Goal: Information Seeking & Learning: Find specific fact

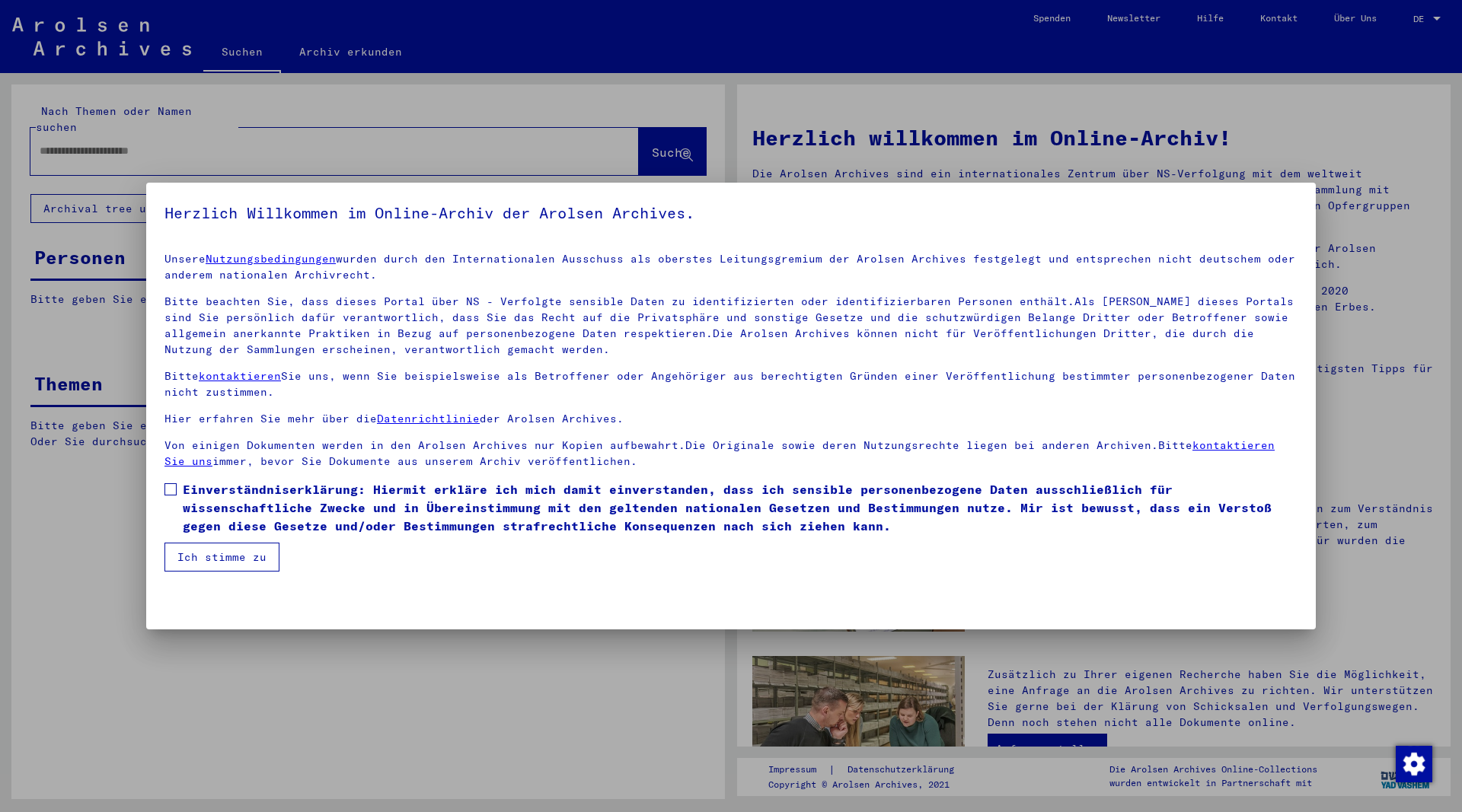
drag, startPoint x: 172, startPoint y: 487, endPoint x: 177, endPoint y: 502, distance: 15.8
click at [172, 488] on span at bounding box center [171, 490] width 12 height 12
click at [207, 558] on button "Ich stimme zu" at bounding box center [222, 557] width 115 height 29
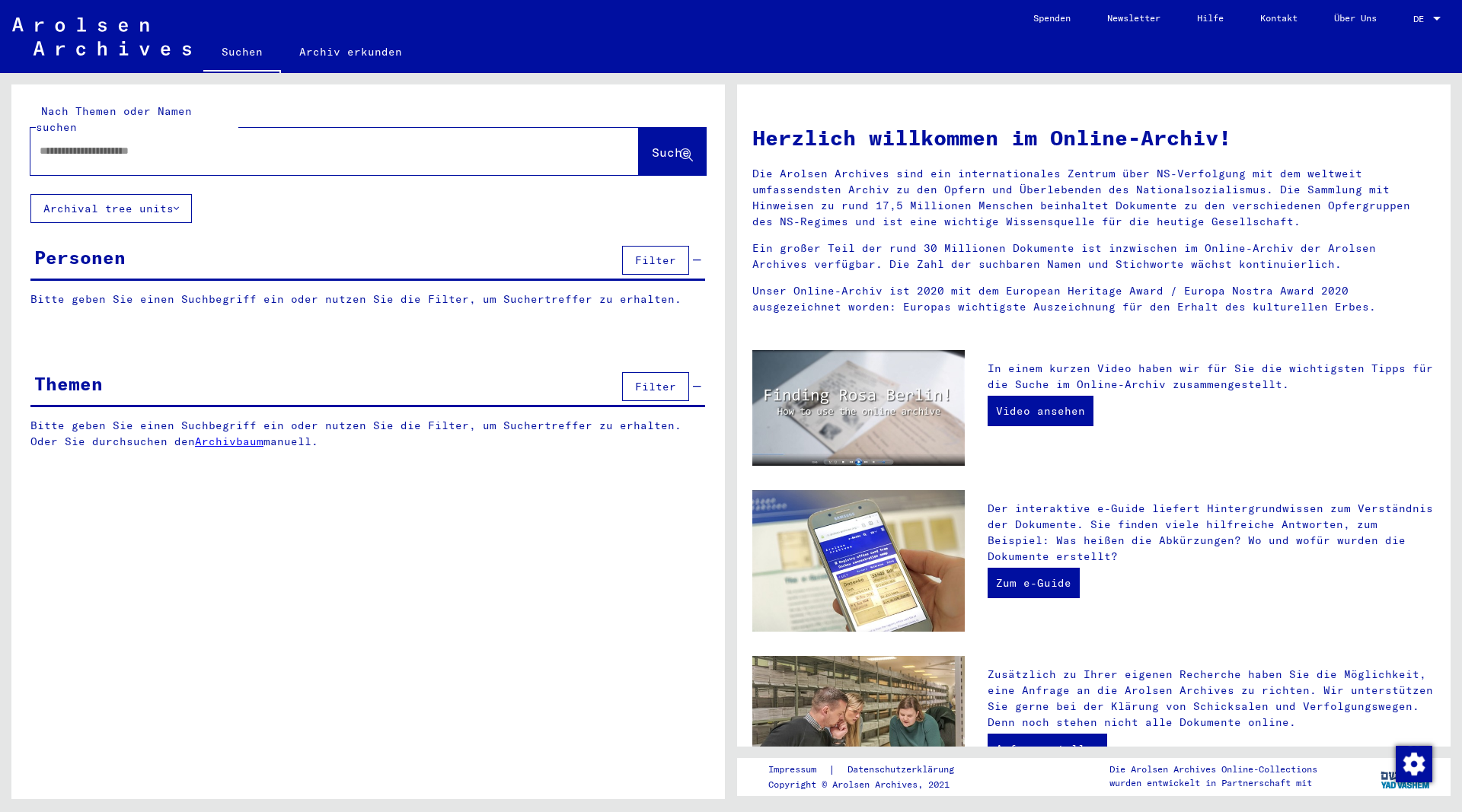
click at [166, 143] on input "text" at bounding box center [316, 151] width 554 height 16
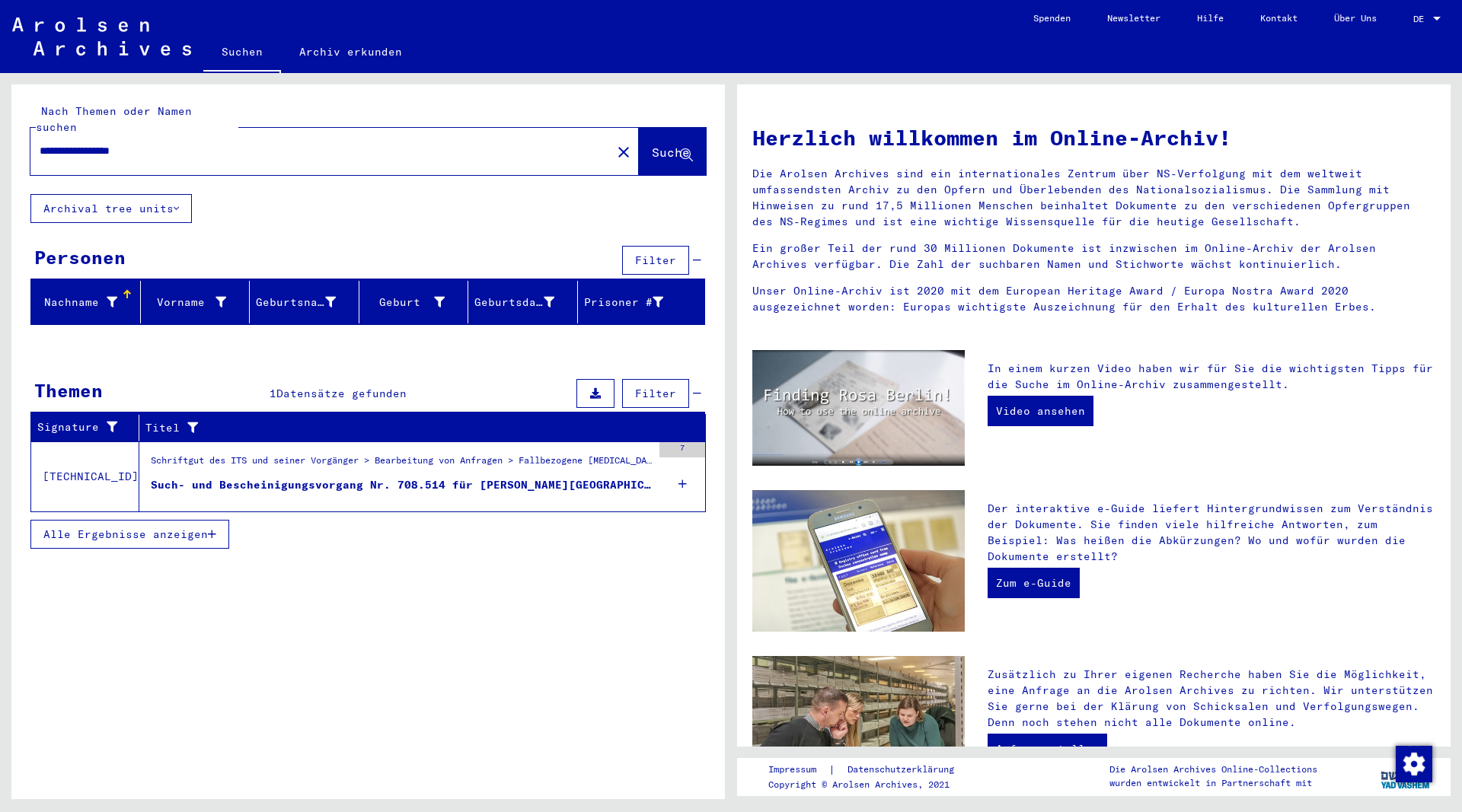
click at [323, 477] on div "Such- und Bescheinigungsvorgang Nr. 708.514 für [PERSON_NAME][GEOGRAPHIC_DATA] …" at bounding box center [401, 485] width 501 height 16
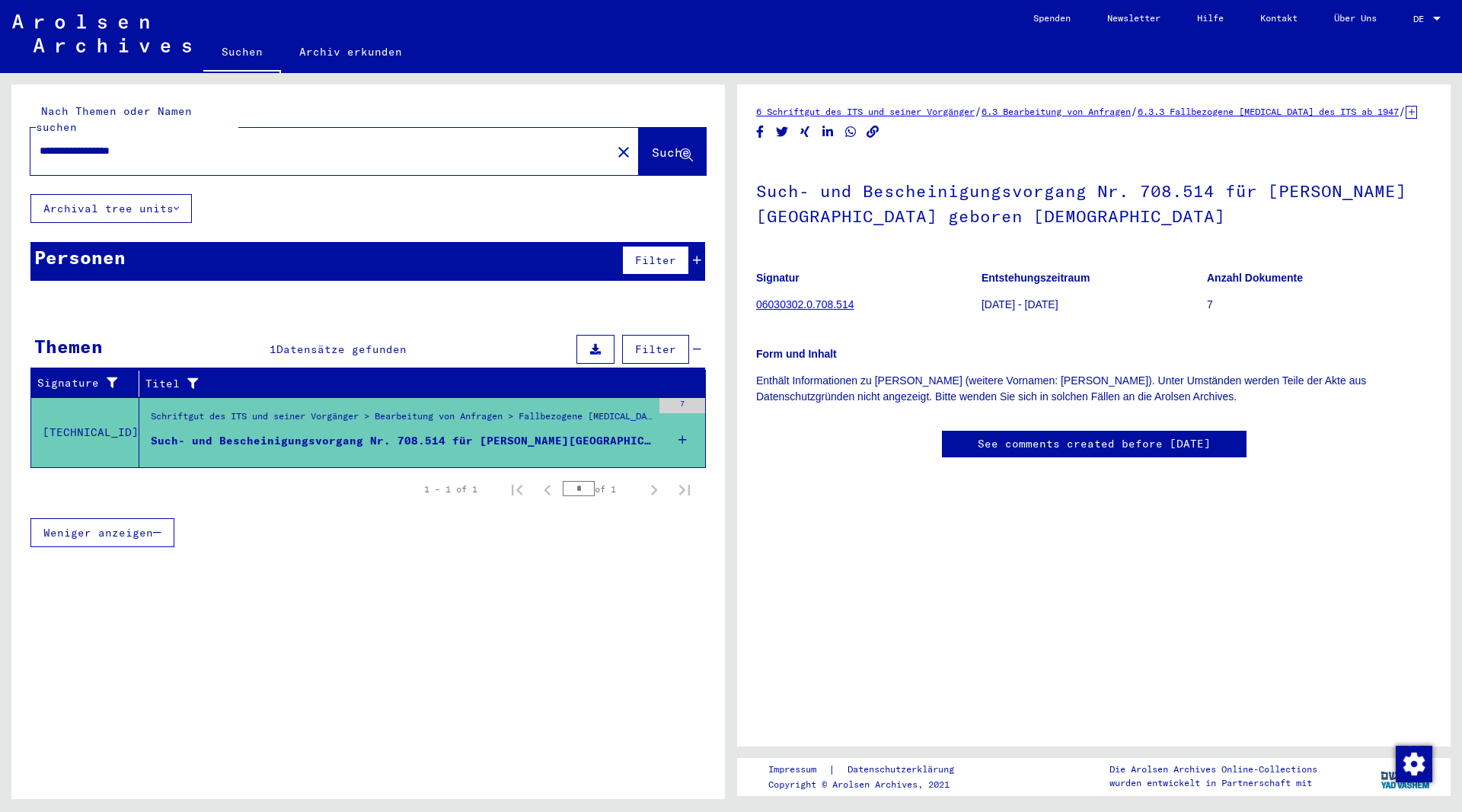
drag, startPoint x: 72, startPoint y: 137, endPoint x: -2, endPoint y: 148, distance: 74.8
click at [40, 148] on input "**********" at bounding box center [321, 151] width 563 height 16
type input "**********"
click at [652, 144] on span "Suche" at bounding box center [671, 152] width 38 height 16
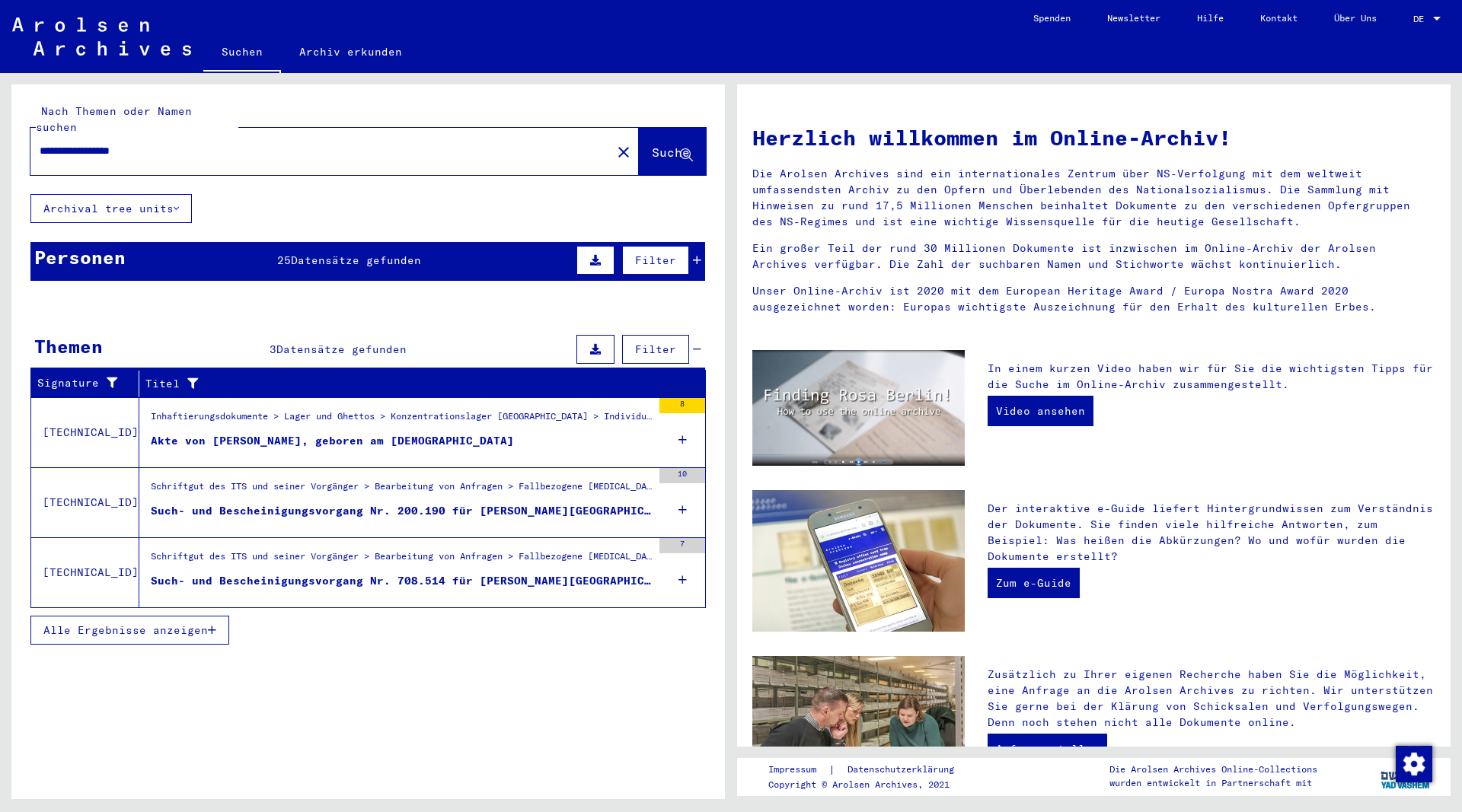
click at [367, 254] on span "Datensätze gefunden" at bounding box center [356, 261] width 130 height 14
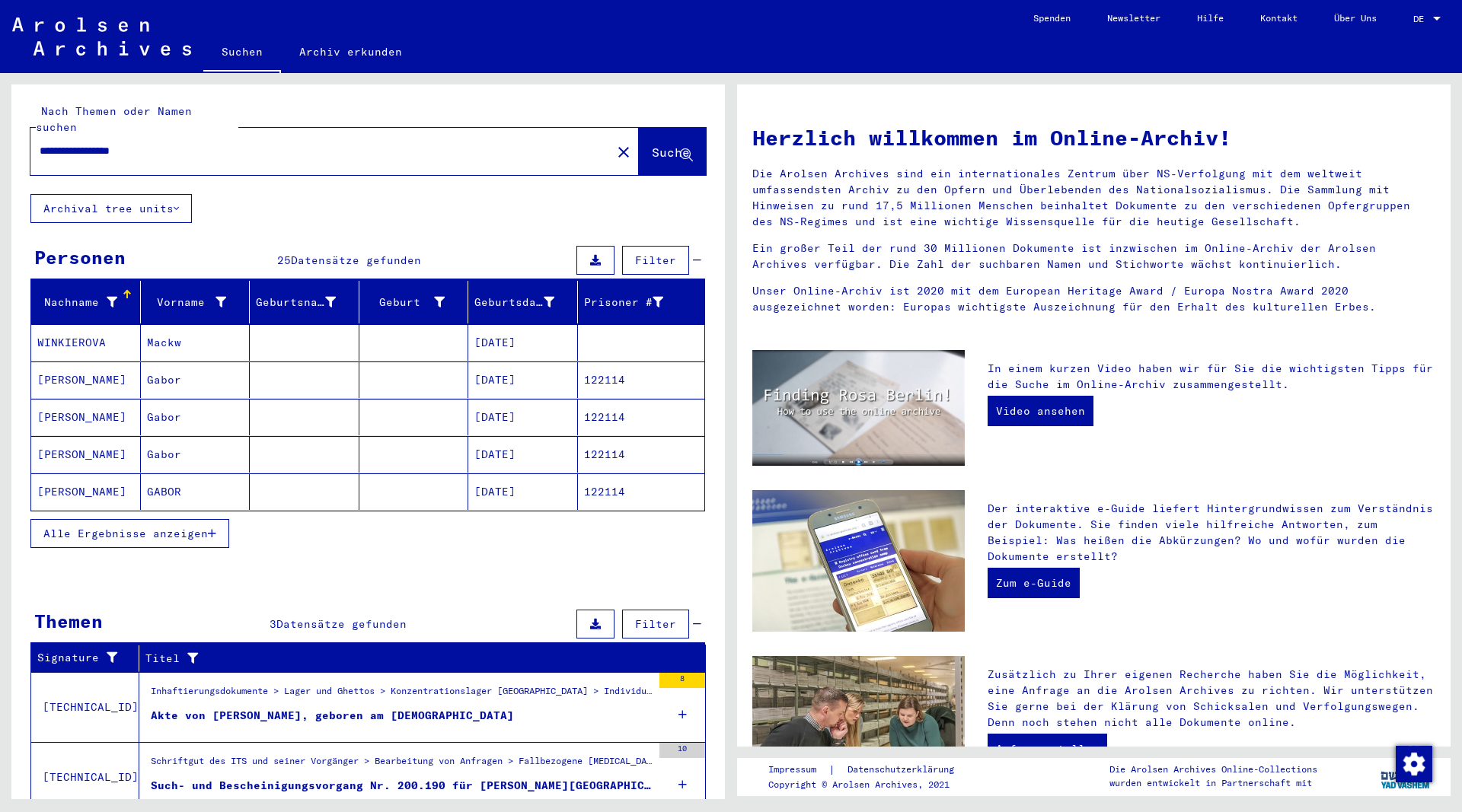
click at [216, 529] on icon "button" at bounding box center [212, 534] width 9 height 11
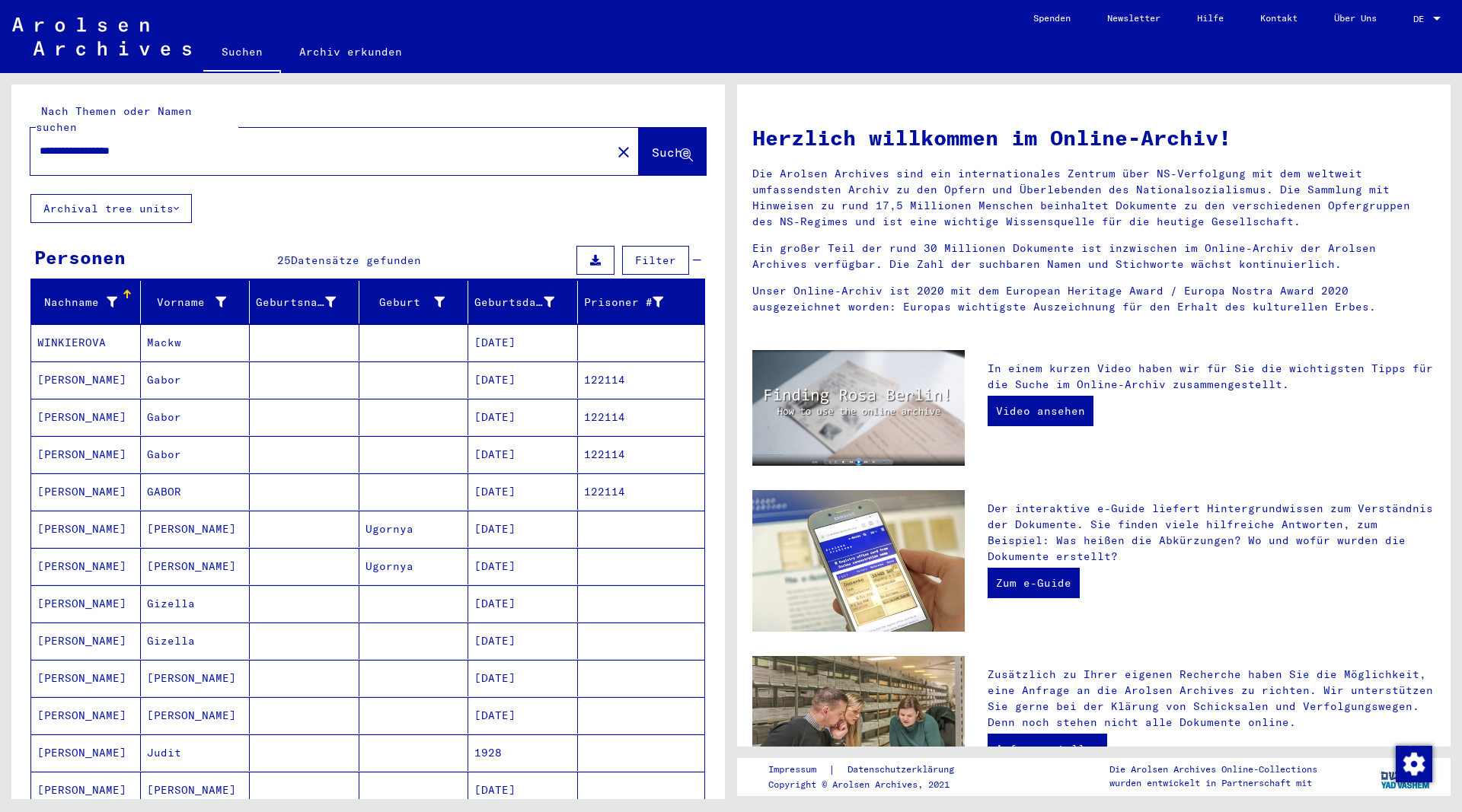
click at [75, 365] on mat-cell "[PERSON_NAME]" at bounding box center [86, 379] width 109 height 37
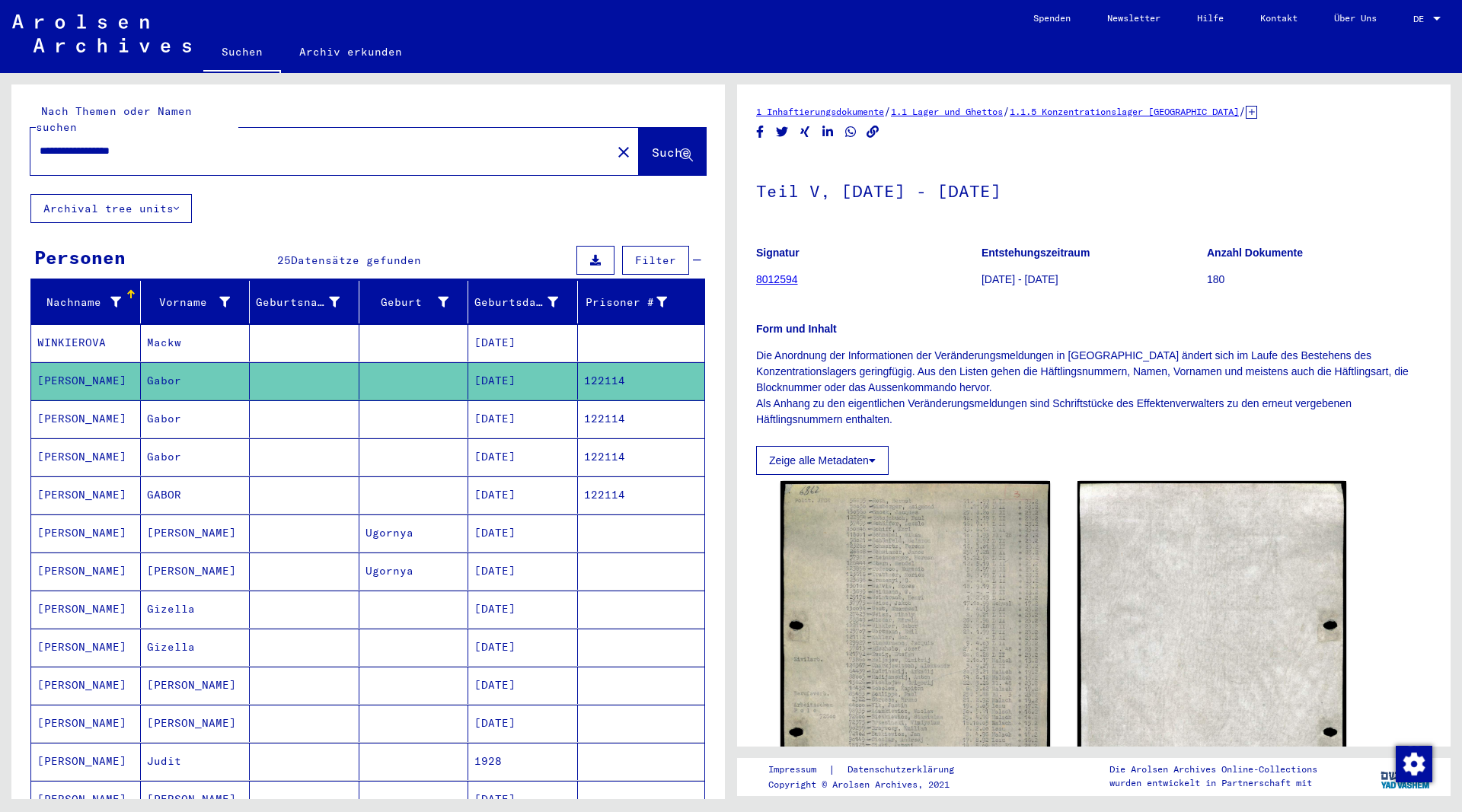
click at [73, 401] on mat-cell "[PERSON_NAME]" at bounding box center [86, 419] width 109 height 37
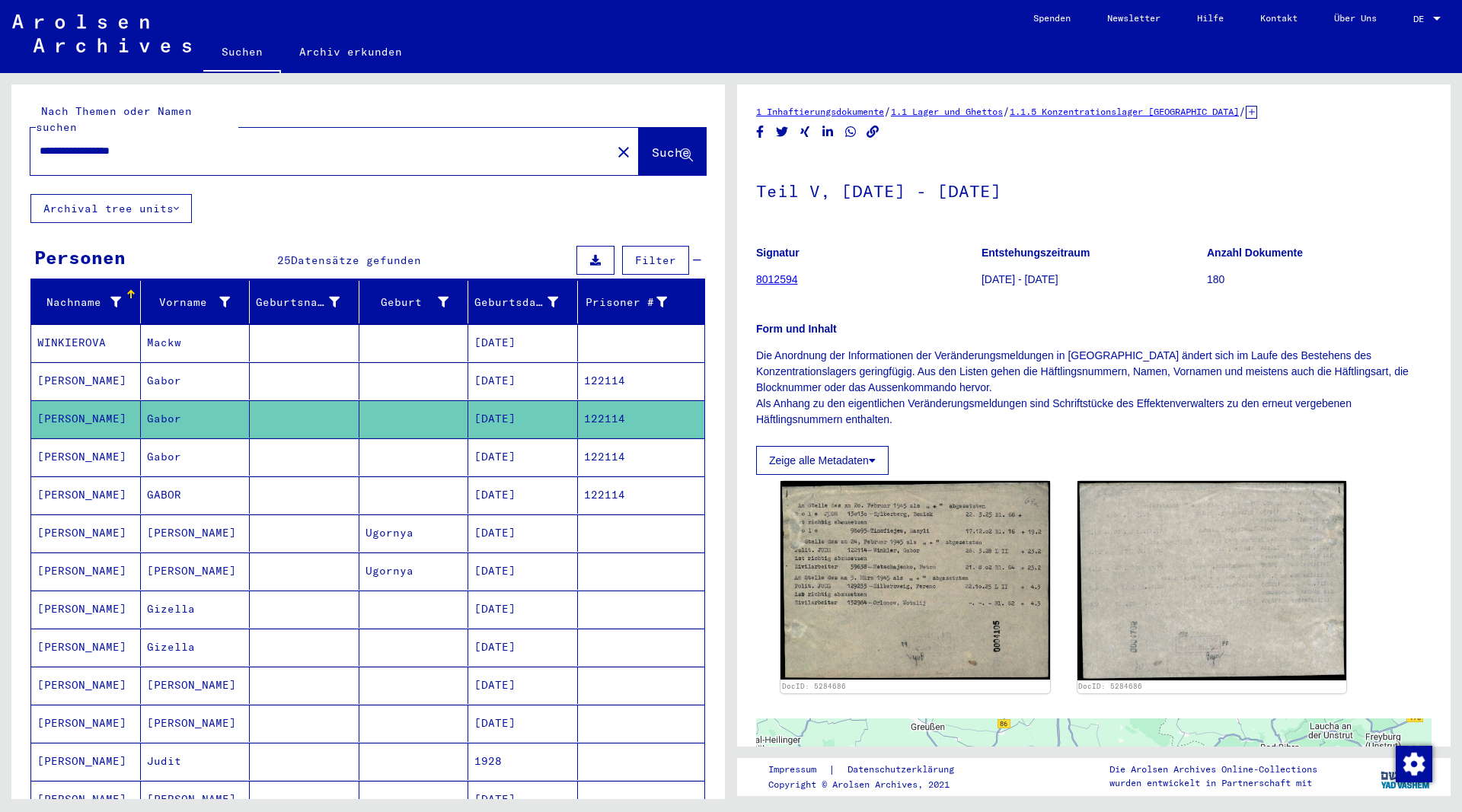
click at [68, 440] on mat-cell "[PERSON_NAME]" at bounding box center [86, 458] width 109 height 37
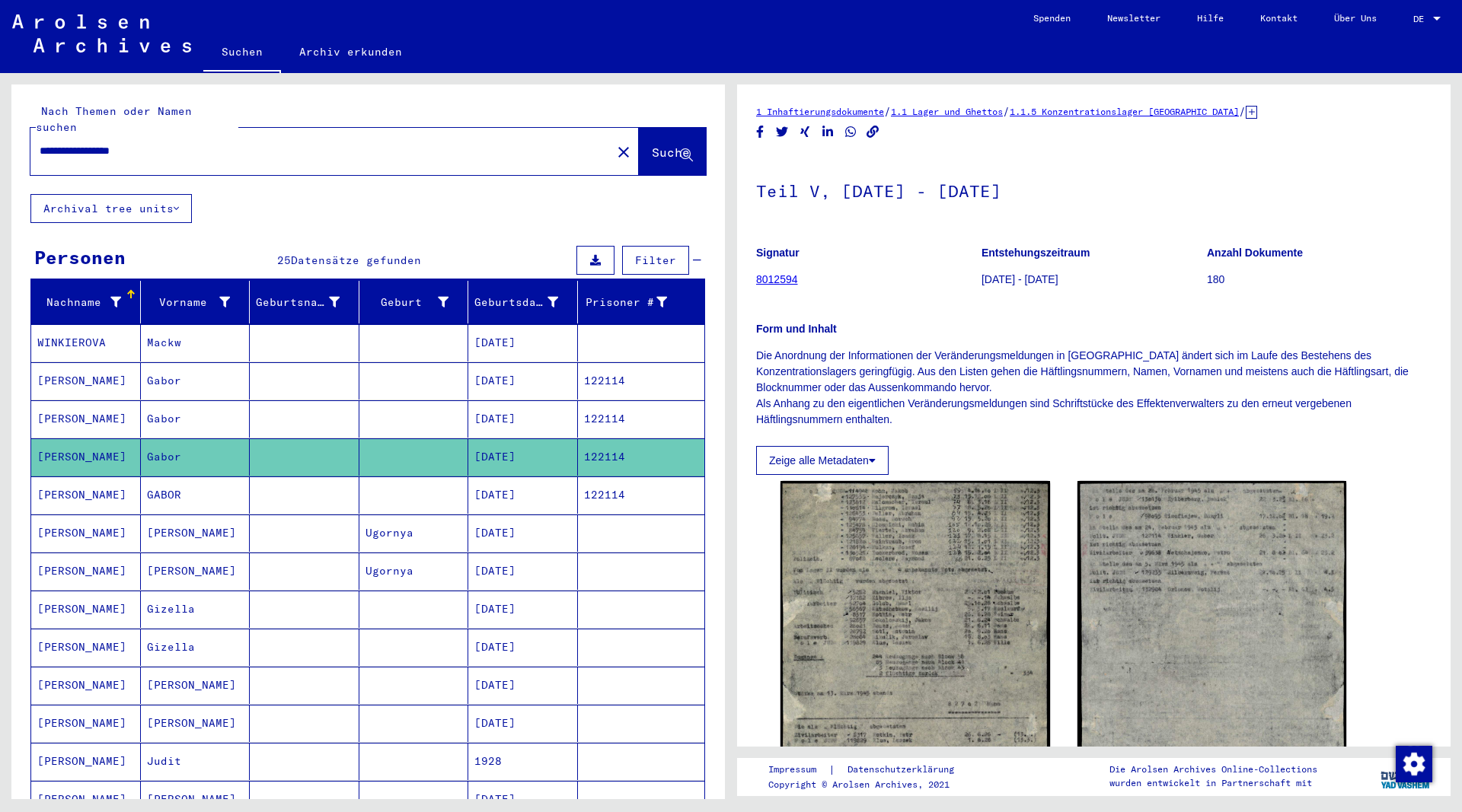
click at [79, 476] on mat-cell "[PERSON_NAME]" at bounding box center [86, 495] width 109 height 37
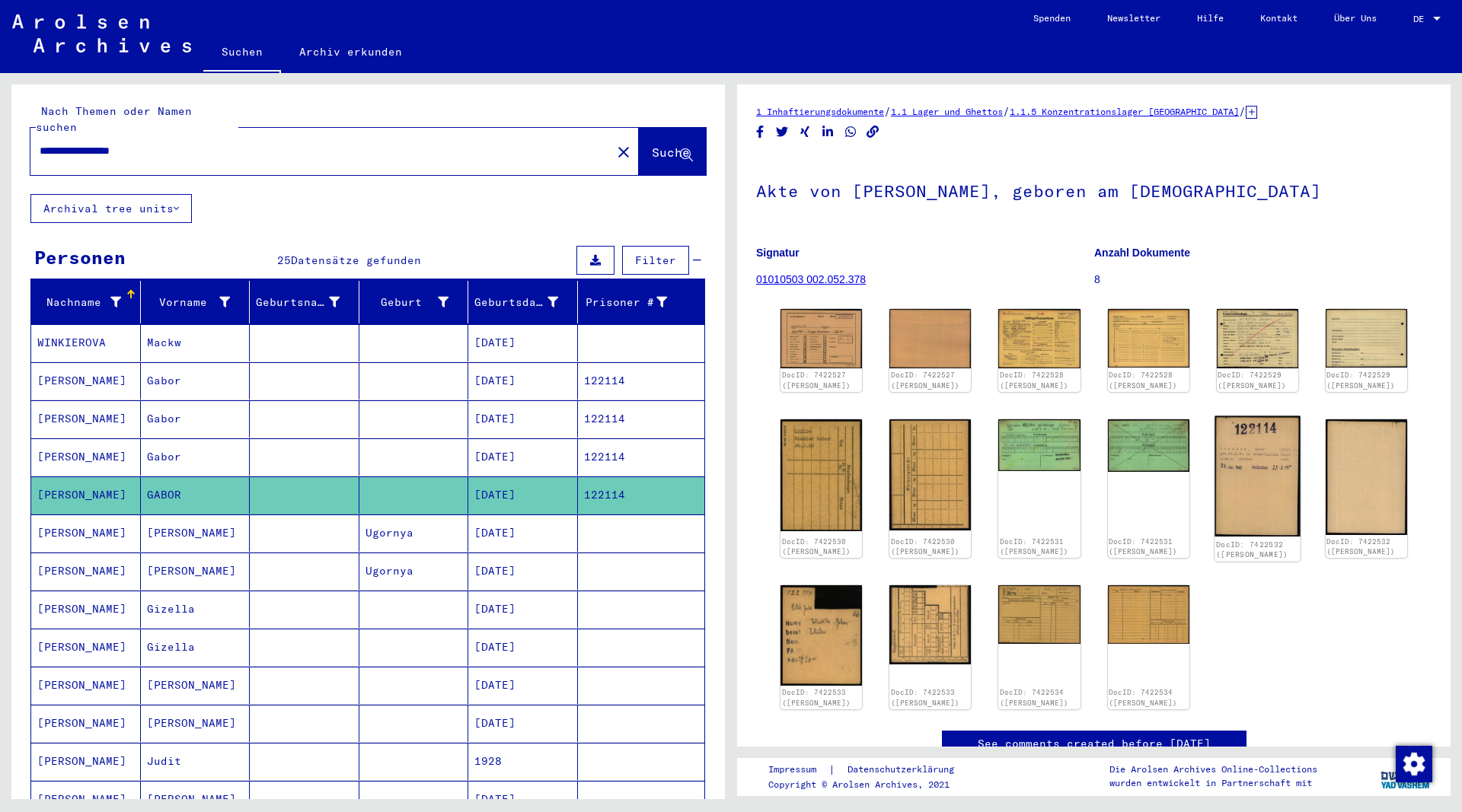
click at [1245, 473] on img at bounding box center [1257, 475] width 86 height 121
